Goal: Task Accomplishment & Management: Manage account settings

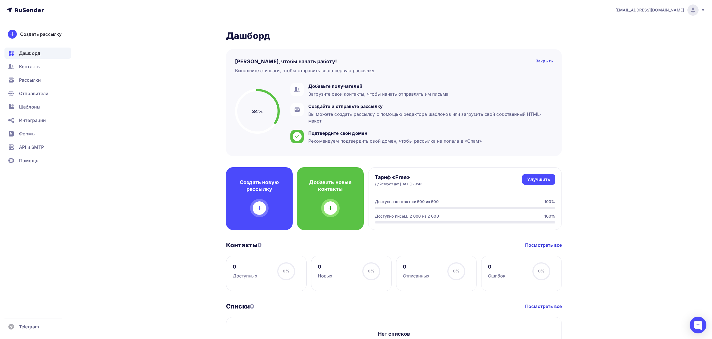
drag, startPoint x: 395, startPoint y: 201, endPoint x: 443, endPoint y: 201, distance: 48.1
click at [443, 201] on div "Доступно контактов: 500 из 500 100%" at bounding box center [465, 202] width 180 height 6
click at [446, 192] on div "Тариф «Free» Действует до: [DATE] 20:43 Улучшить Улучшить Доступно контактов: 5…" at bounding box center [465, 198] width 194 height 63
drag, startPoint x: 374, startPoint y: 179, endPoint x: 443, endPoint y: 199, distance: 72.0
click at [443, 199] on div "Тариф «Free» Действует до: [DATE] 20:43 Улучшить Улучшить Доступно контактов: 5…" at bounding box center [465, 198] width 194 height 63
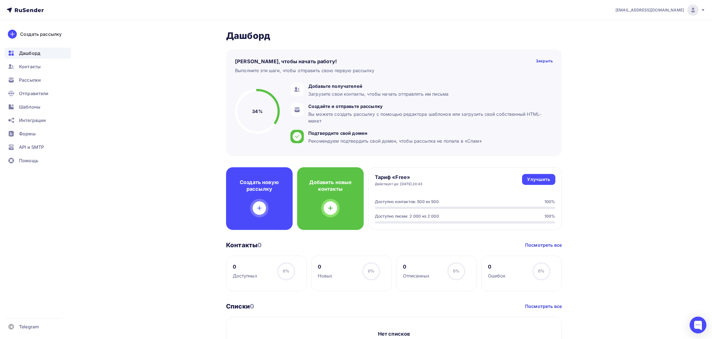
click at [446, 200] on div "Доступно контактов: 500 из 500 100%" at bounding box center [465, 202] width 180 height 6
